Goal: Find specific page/section: Find specific page/section

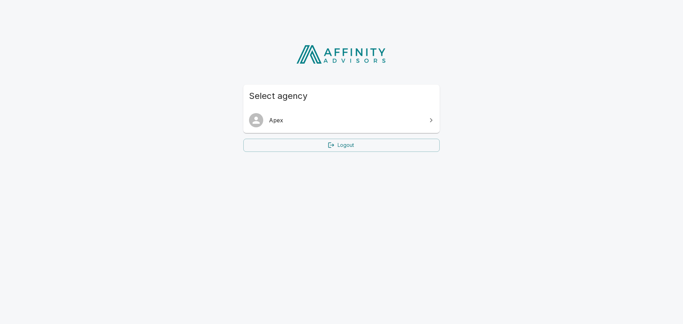
click at [280, 124] on span "Apex" at bounding box center [346, 120] width 154 height 9
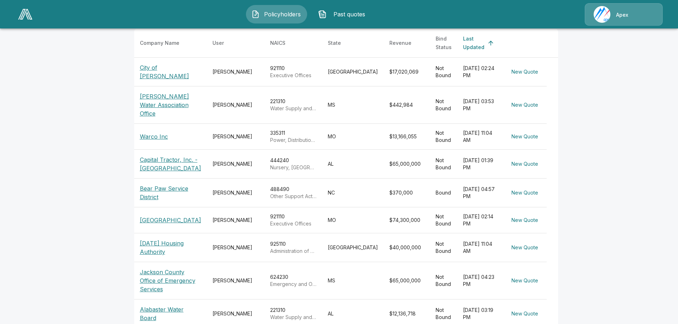
scroll to position [142, 0]
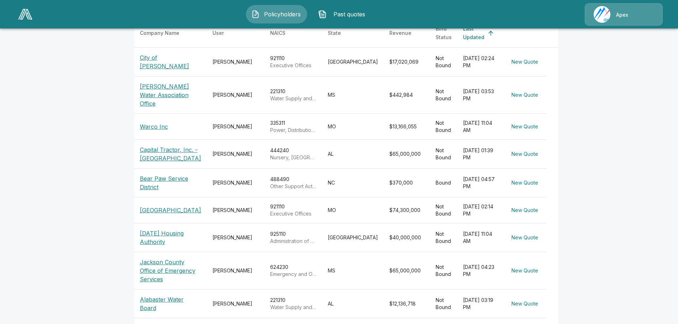
click at [158, 258] on p "Jackson County Office of Emergency Services" at bounding box center [170, 271] width 61 height 26
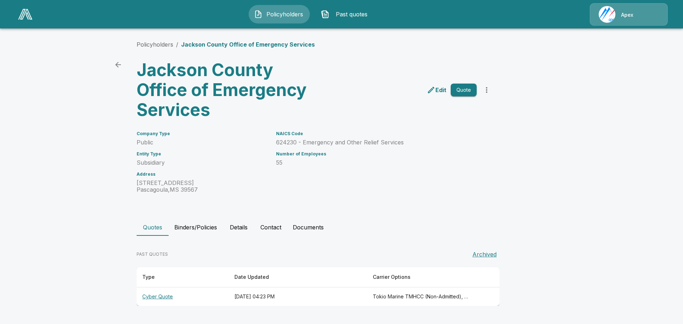
click at [159, 295] on th "Cyber Quote" at bounding box center [183, 297] width 92 height 19
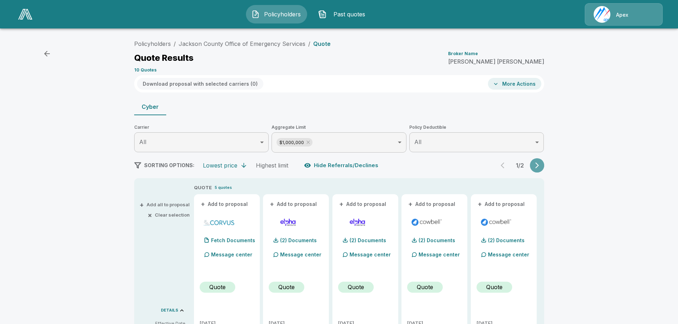
click at [541, 162] on icon "button" at bounding box center [537, 165] width 7 height 7
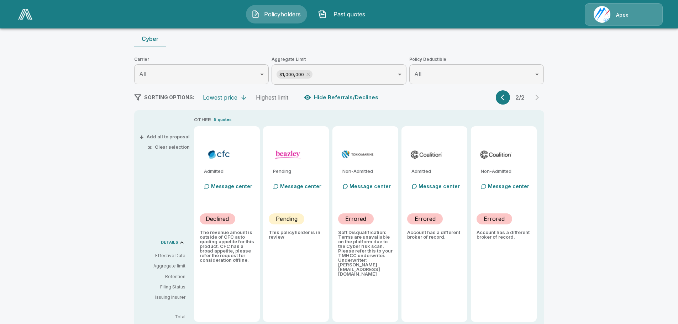
scroll to position [71, 0]
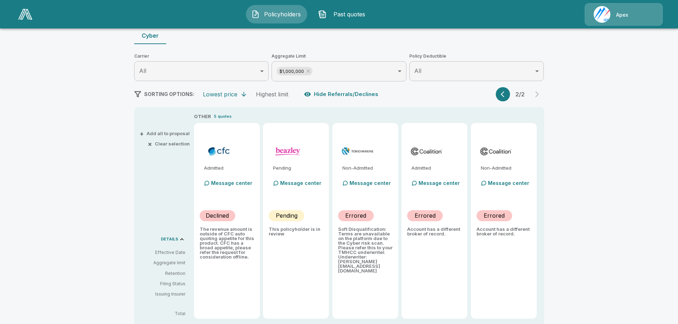
click at [504, 93] on icon "button" at bounding box center [504, 94] width 7 height 7
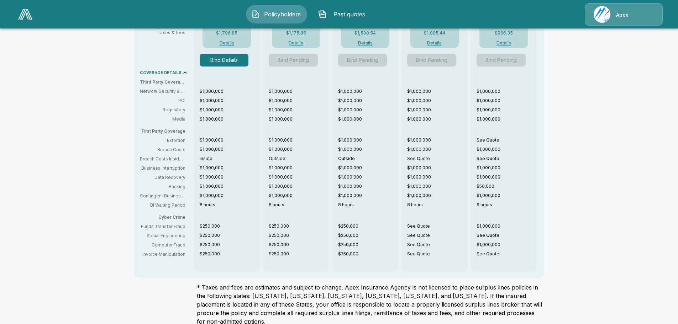
scroll to position [378, 0]
